Goal: Understand process/instructions

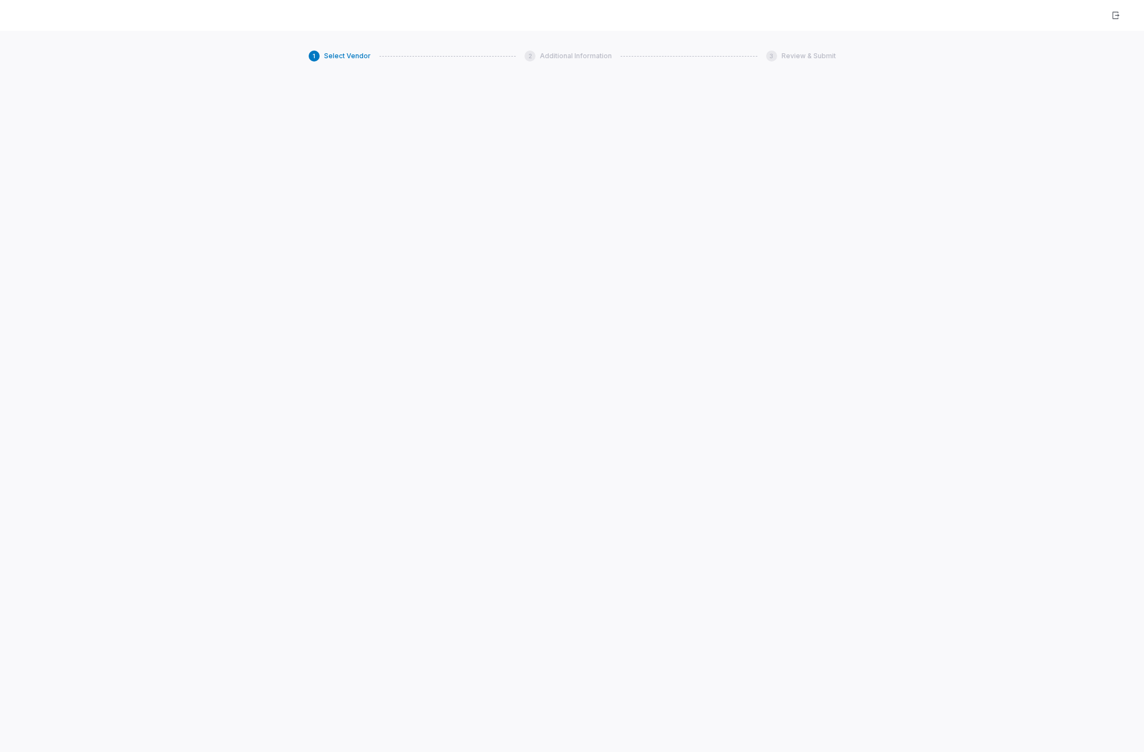
click at [176, 522] on div "1 Select Vendor 2 Additional Information 3 Review & Submit" at bounding box center [572, 407] width 1144 height 752
click at [331, 186] on div "1 Select Vendor 2 Additional Information 3 Review & Submit" at bounding box center [572, 407] width 1144 height 752
click at [343, 55] on span "Select Vendor" at bounding box center [347, 56] width 47 height 9
click at [342, 57] on span "Select Vendor" at bounding box center [347, 56] width 47 height 9
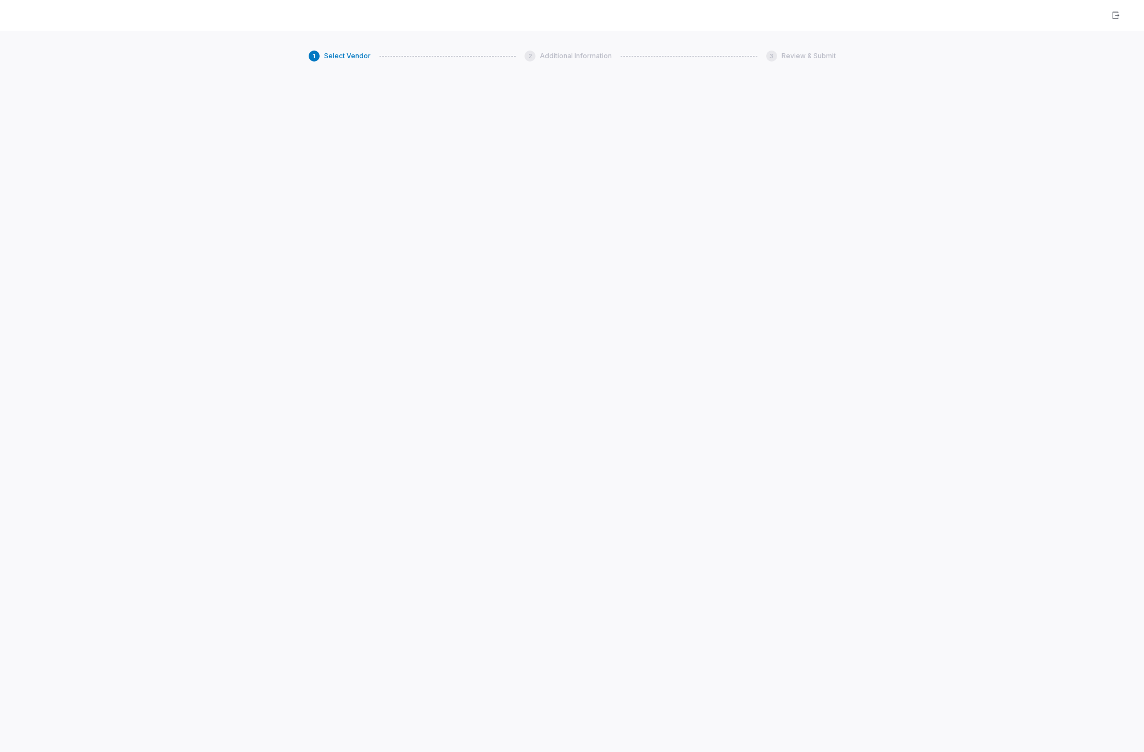
drag, startPoint x: 348, startPoint y: 311, endPoint x: 521, endPoint y: 345, distance: 176.9
click at [441, 369] on div "1 Select Vendor 2 Additional Information 3 Review & Submit" at bounding box center [572, 407] width 1144 height 752
drag, startPoint x: 283, startPoint y: 244, endPoint x: 783, endPoint y: 300, distance: 503.2
click at [781, 458] on div "1 Select Vendor 2 Additional Information 3 Review & Submit" at bounding box center [572, 407] width 1144 height 752
click at [783, 300] on div "1 Select Vendor 2 Additional Information 3 Review & Submit" at bounding box center [572, 407] width 1144 height 752
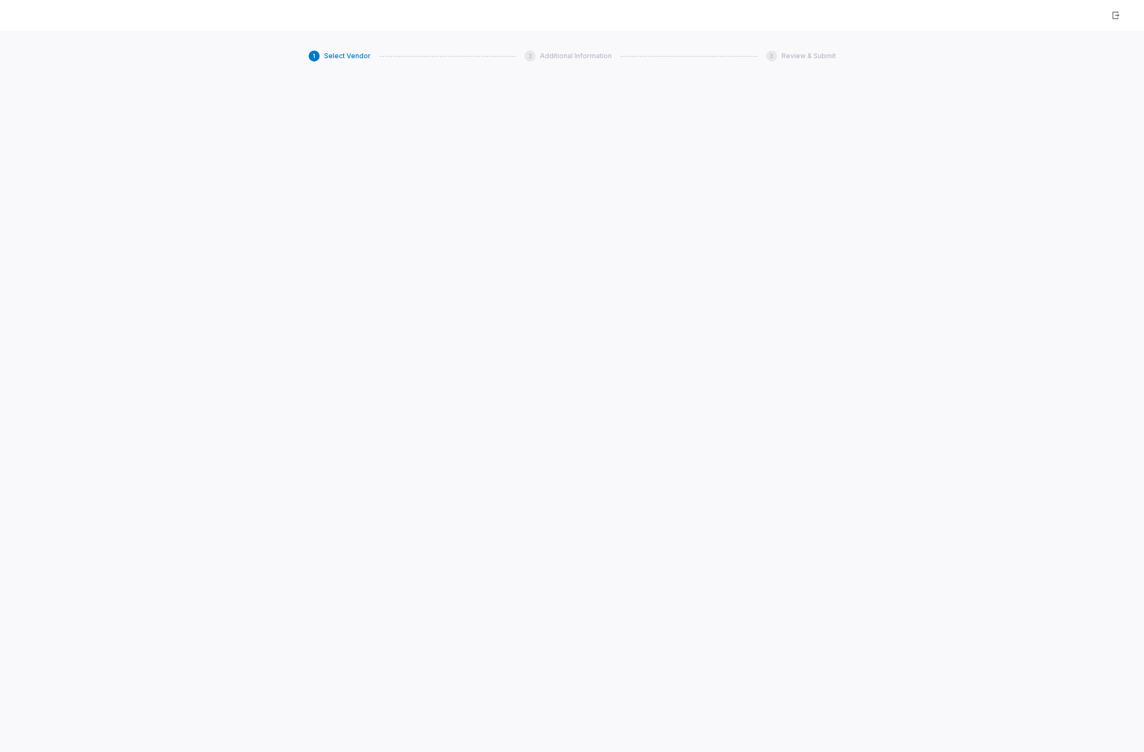
click at [783, 300] on div "1 Select Vendor 2 Additional Information 3 Review & Submit" at bounding box center [572, 407] width 1144 height 752
